Goal: Information Seeking & Learning: Learn about a topic

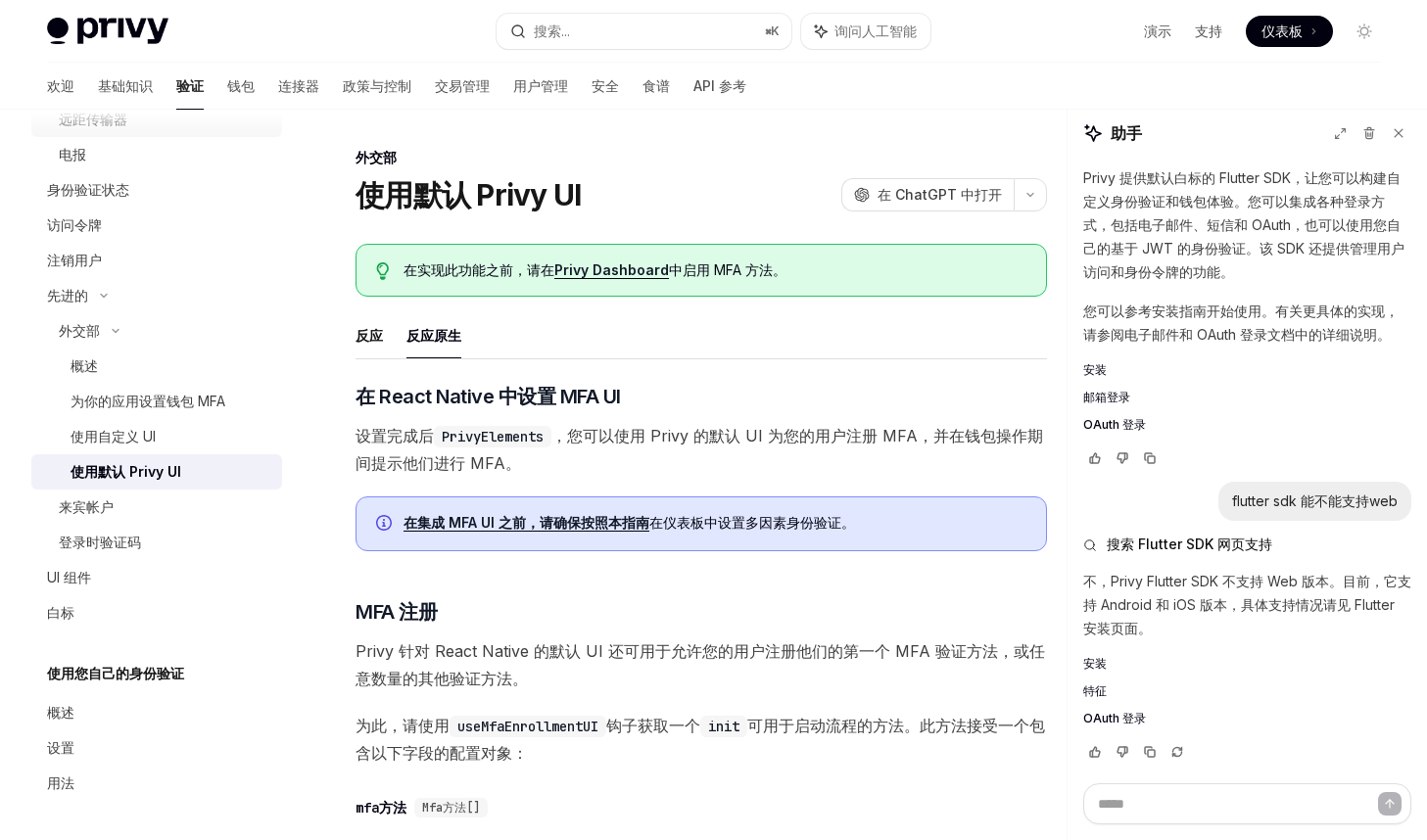
scroll to position [40, 0]
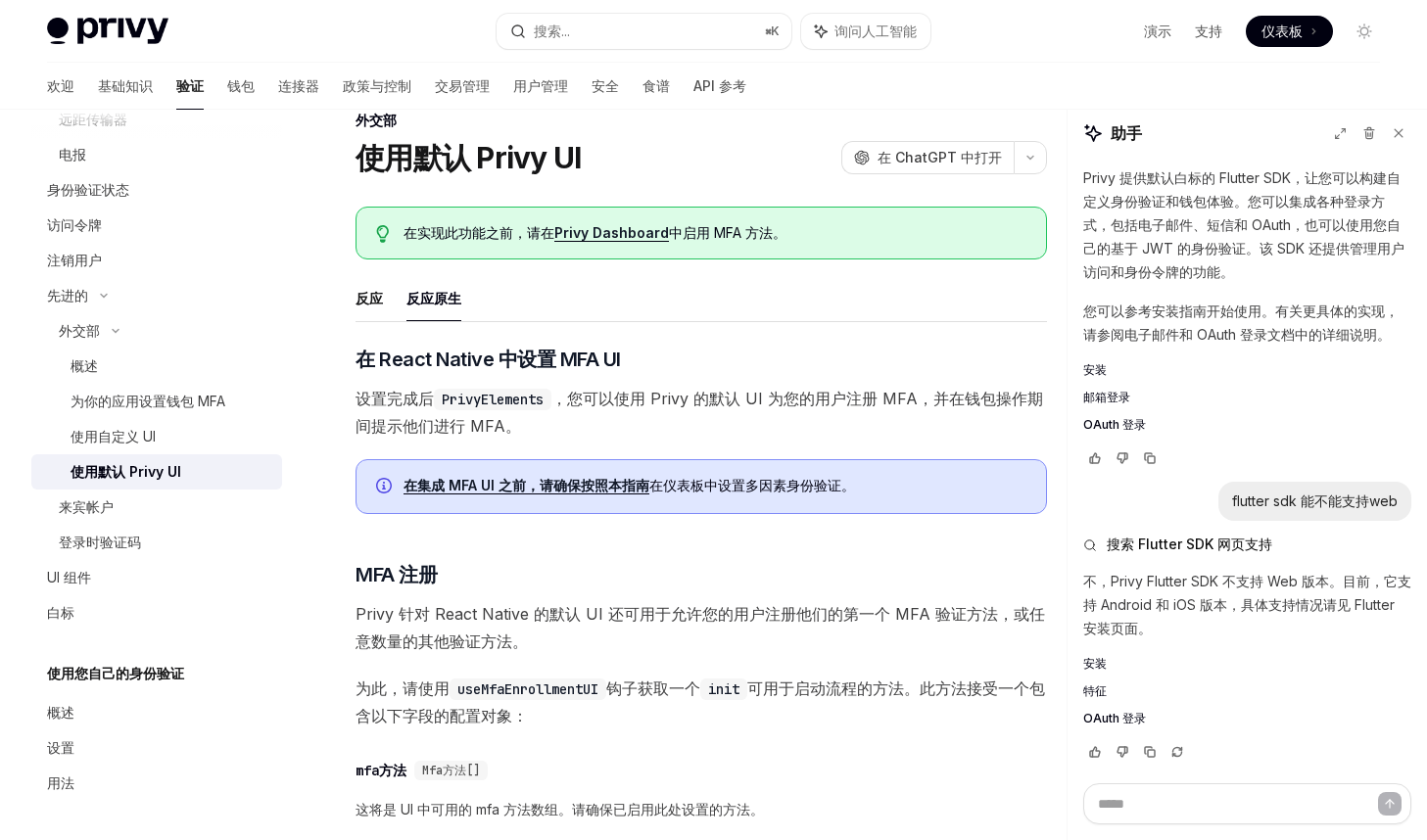
click at [176, 84] on font "验证" at bounding box center [190, 85] width 28 height 17
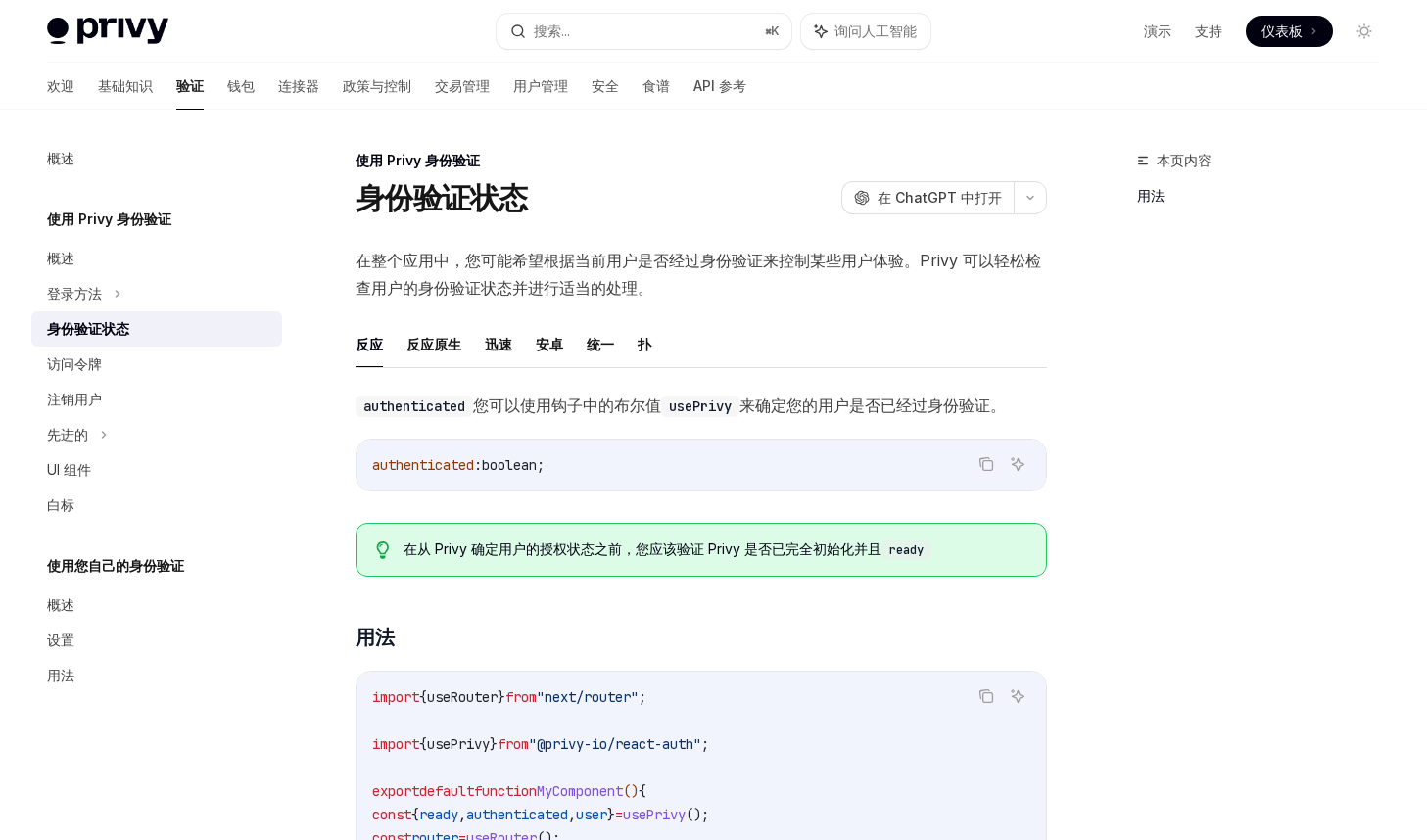
click at [136, 411] on link "注销用户" at bounding box center [156, 400] width 251 height 35
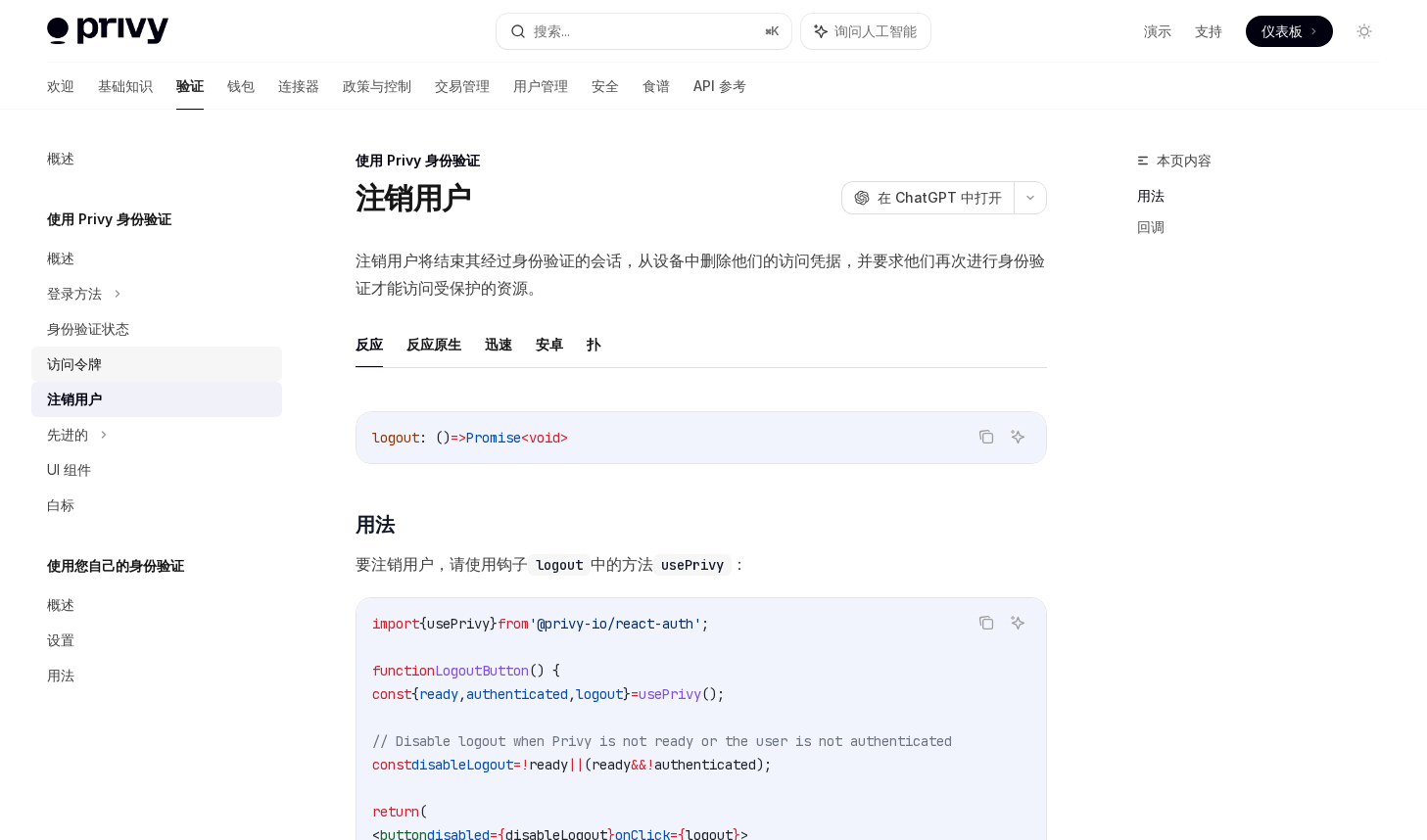
click at [116, 365] on div "访问令牌" at bounding box center [158, 364] width 223 height 24
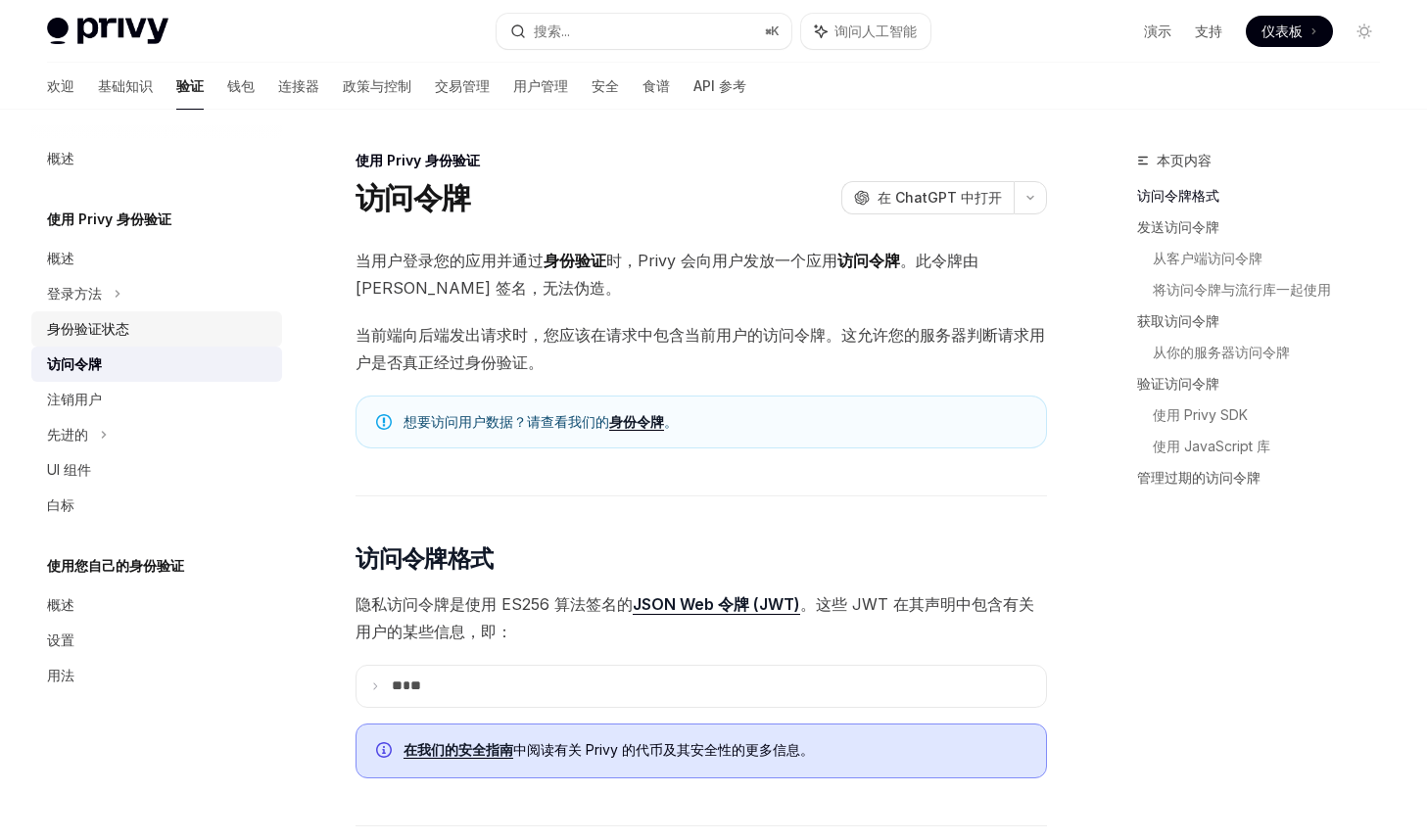
click at [108, 318] on div "身份验证状态" at bounding box center [88, 329] width 83 height 24
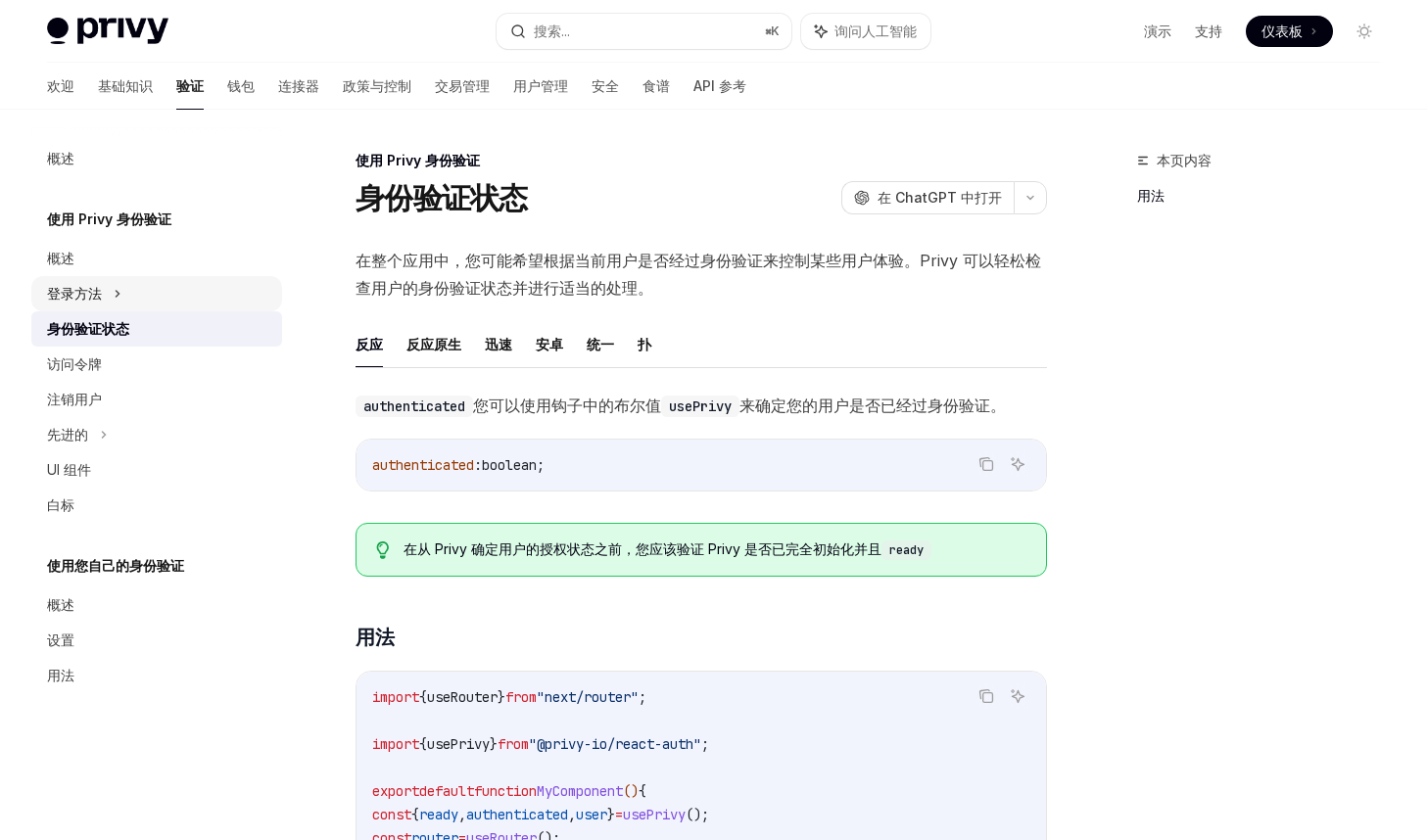
click at [108, 287] on div "登录方法" at bounding box center [156, 294] width 251 height 35
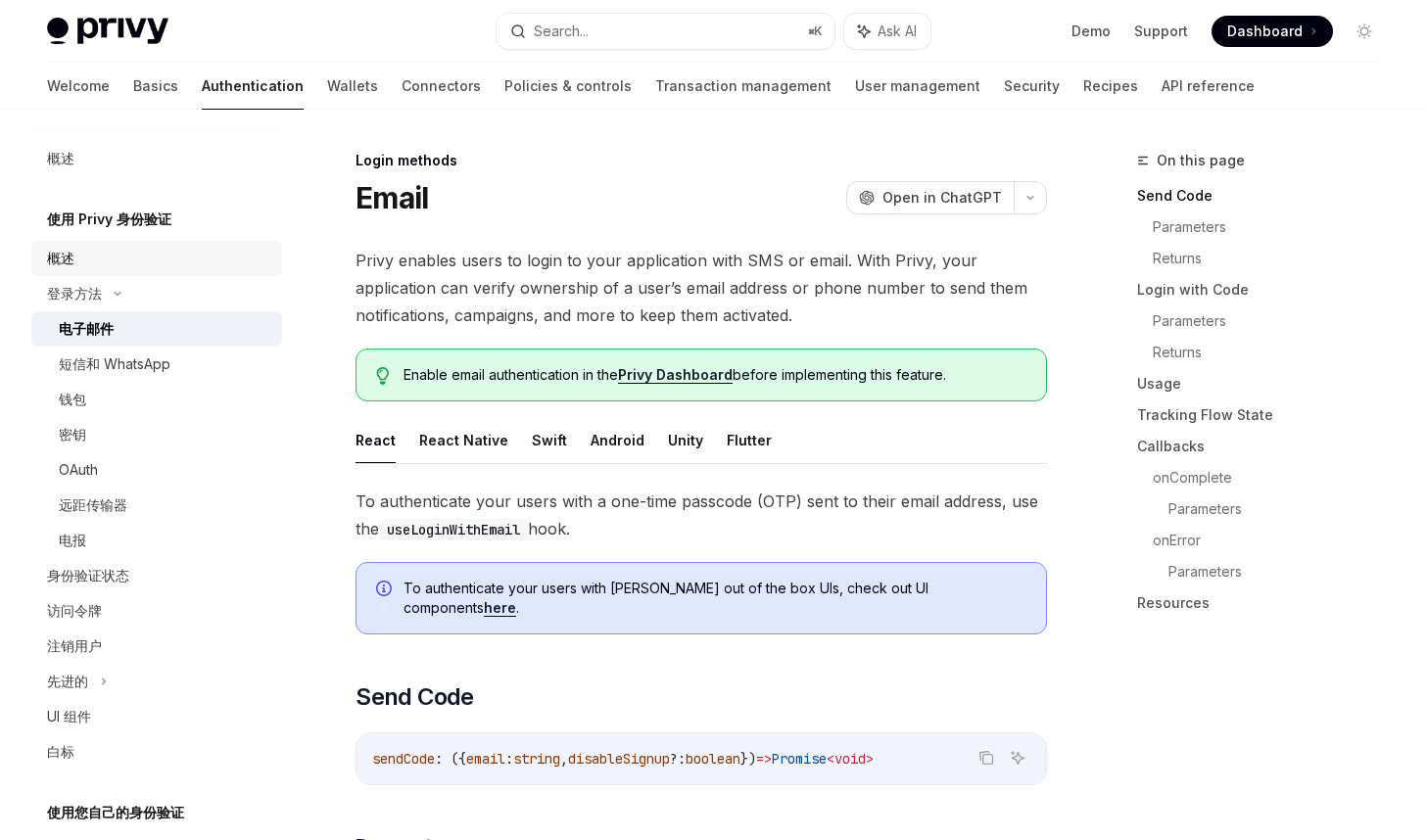
click at [108, 241] on link "概述" at bounding box center [156, 258] width 251 height 35
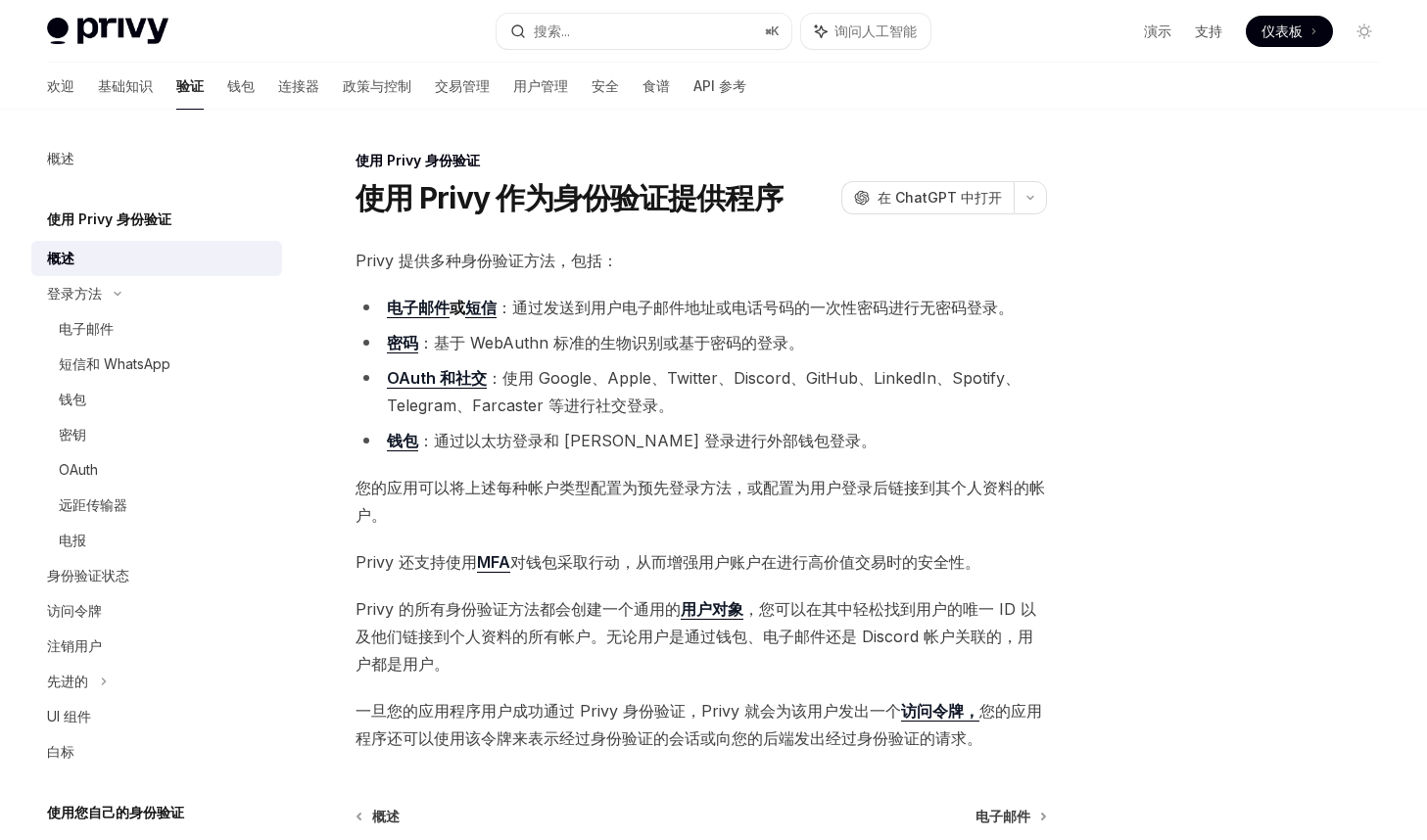
click at [118, 271] on link "概述" at bounding box center [156, 258] width 251 height 35
click at [118, 295] on icon at bounding box center [118, 294] width 6 height 3
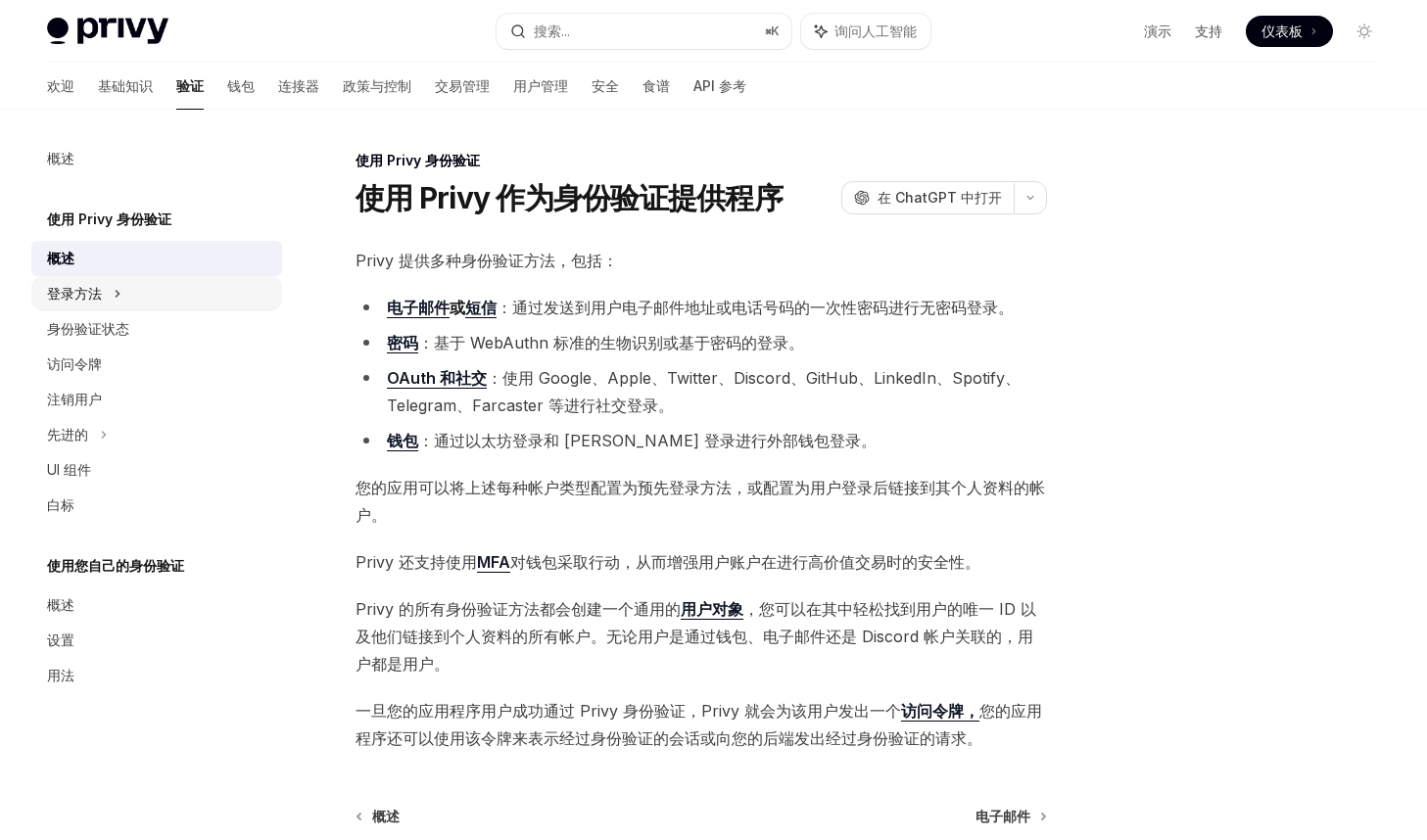
click at [117, 290] on icon at bounding box center [118, 294] width 8 height 24
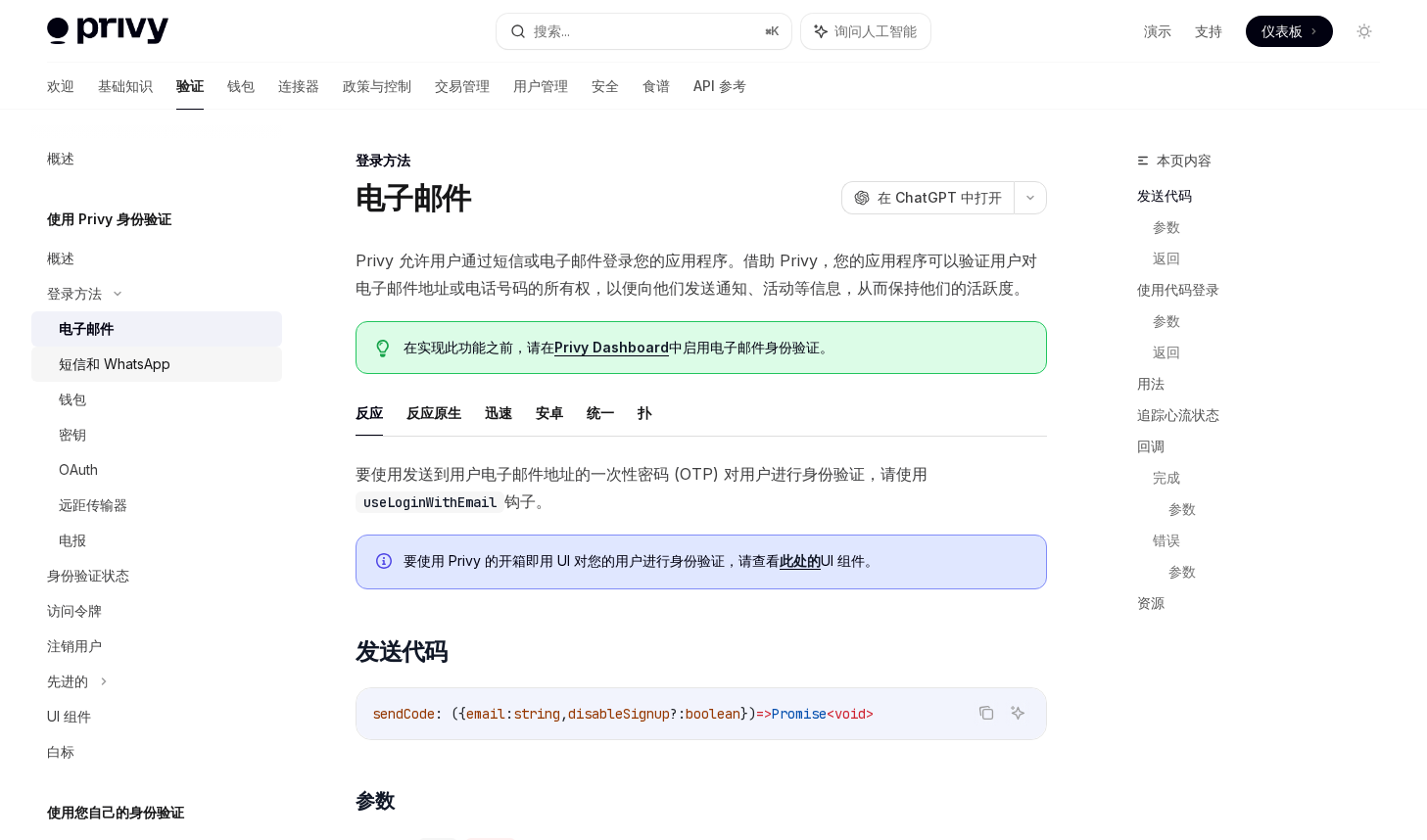
click at [128, 353] on div "短信和 WhatsApp" at bounding box center [115, 364] width 112 height 24
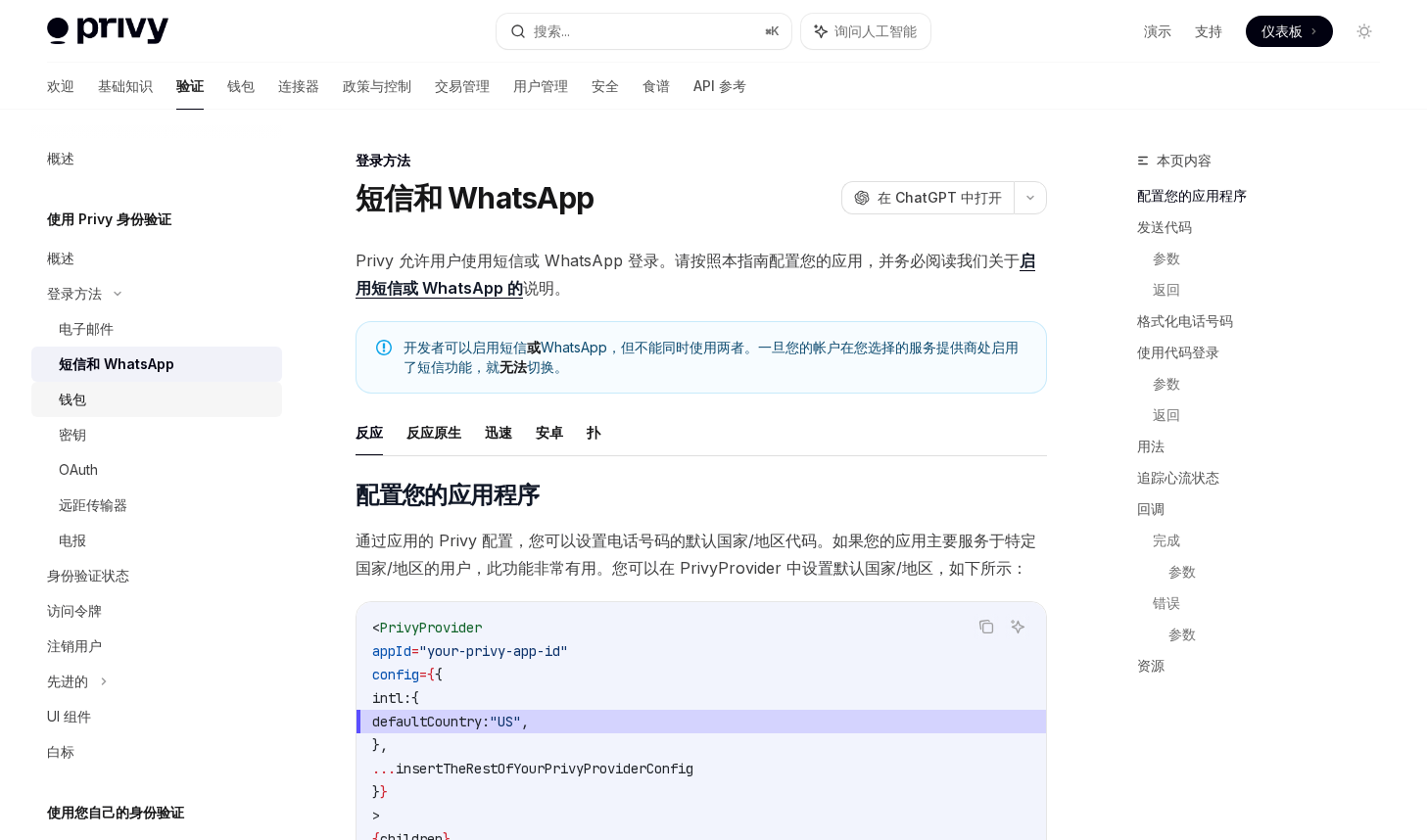
click at [144, 401] on div "钱包" at bounding box center [164, 400] width 211 height 24
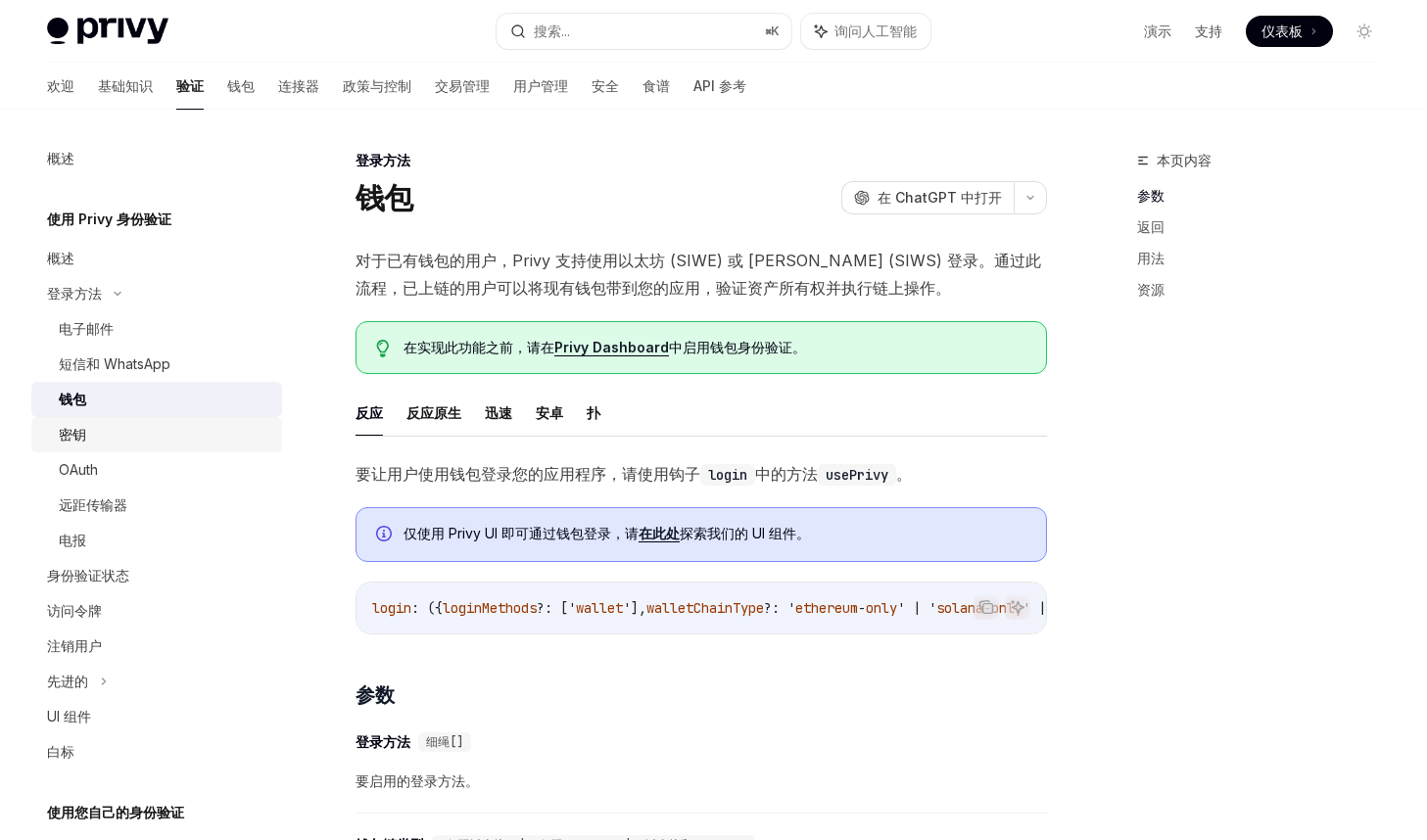
click at [142, 450] on link "密钥" at bounding box center [156, 434] width 251 height 35
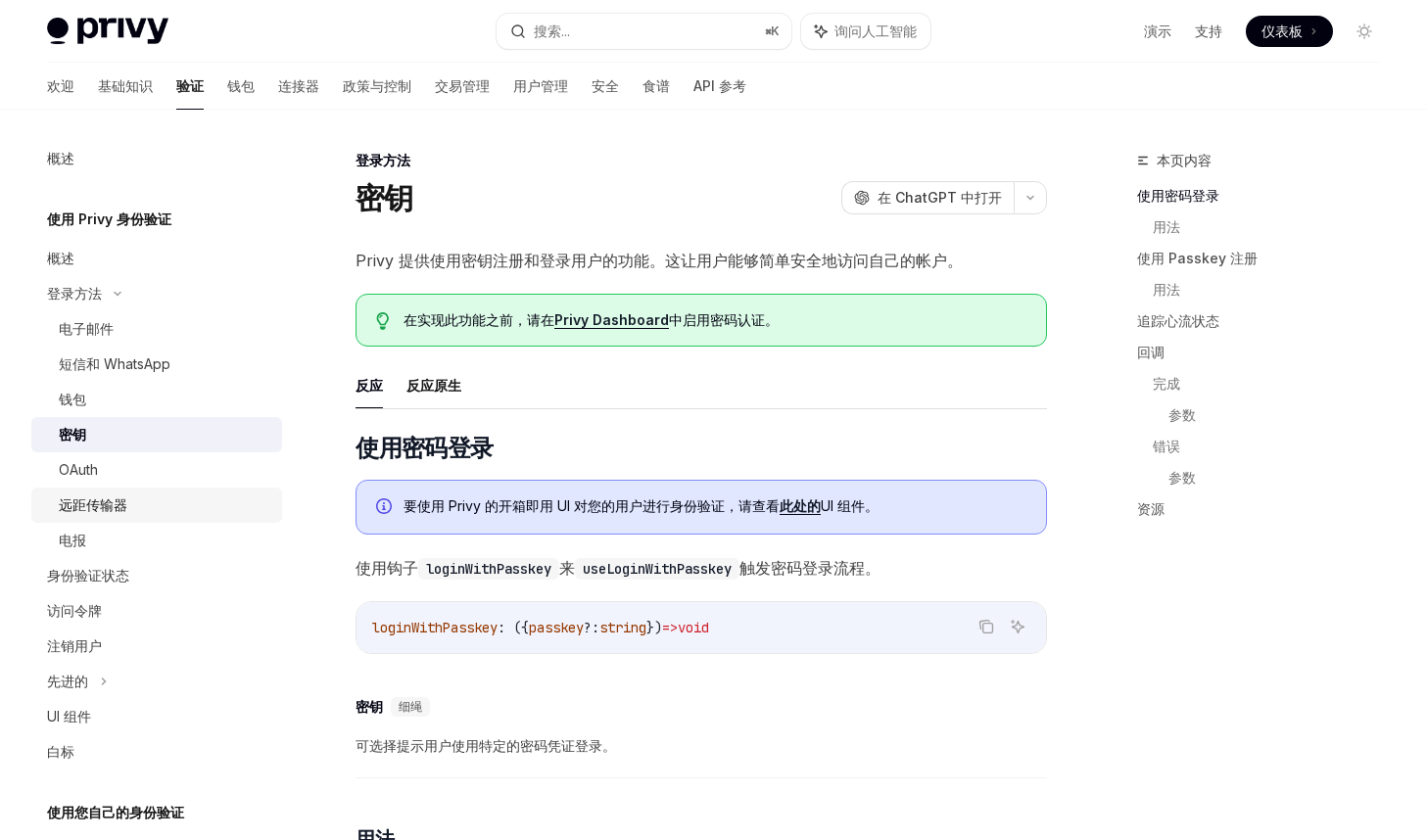
click at [140, 490] on link "远距传输器" at bounding box center [156, 505] width 251 height 35
type textarea "*"
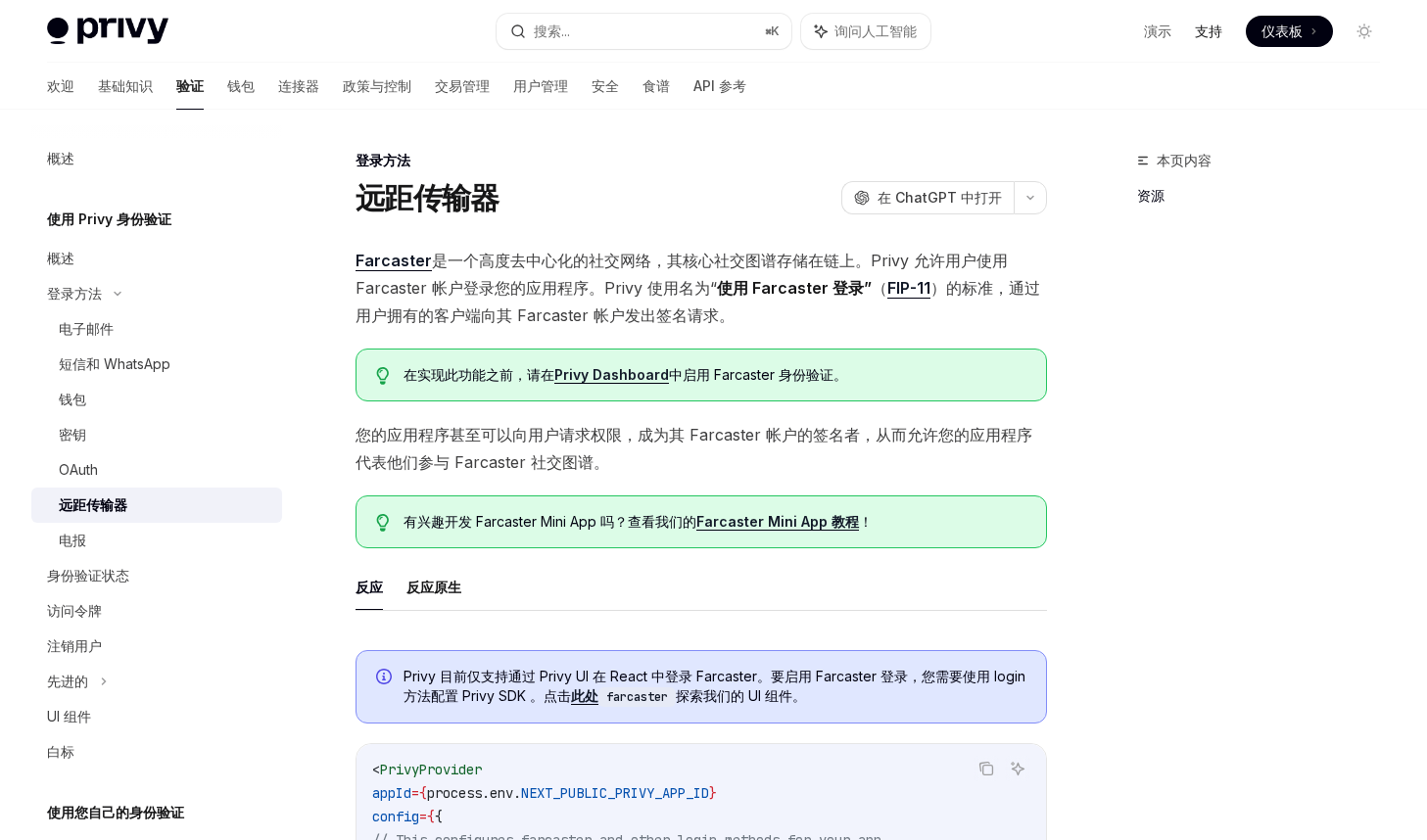
click at [1206, 33] on font "支持" at bounding box center [1209, 30] width 28 height 17
